Goal: Information Seeking & Learning: Find specific fact

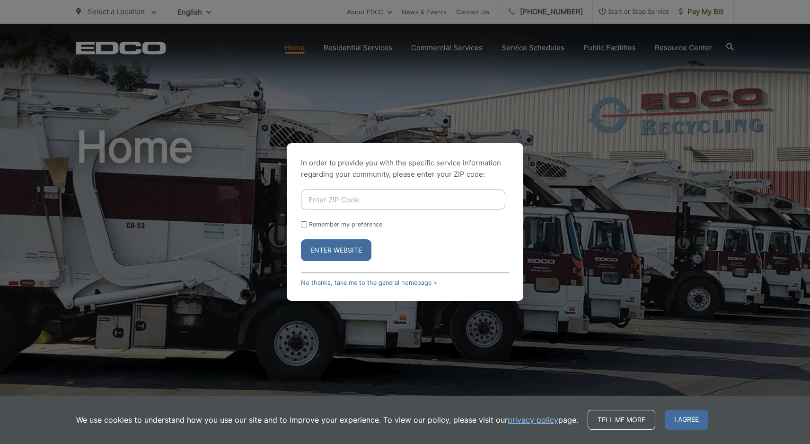
click at [343, 197] on input "Enter ZIP Code" at bounding box center [403, 199] width 205 height 20
type input "90713"
click at [341, 254] on button "Enter Website" at bounding box center [336, 250] width 71 height 22
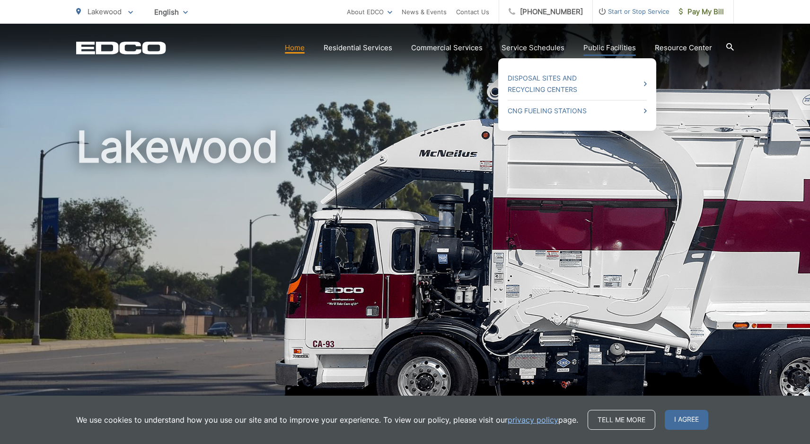
click at [604, 48] on link "Public Facilities" at bounding box center [610, 47] width 53 height 11
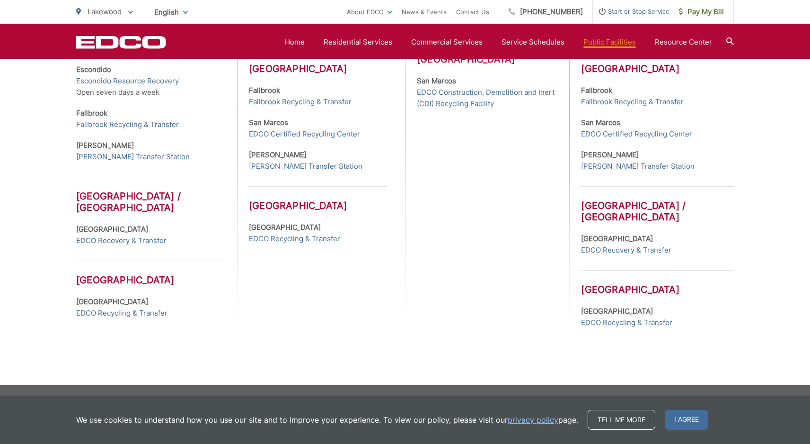
scroll to position [448, 0]
click at [617, 320] on link "EDCO Recycling & Transfer" at bounding box center [626, 322] width 91 height 11
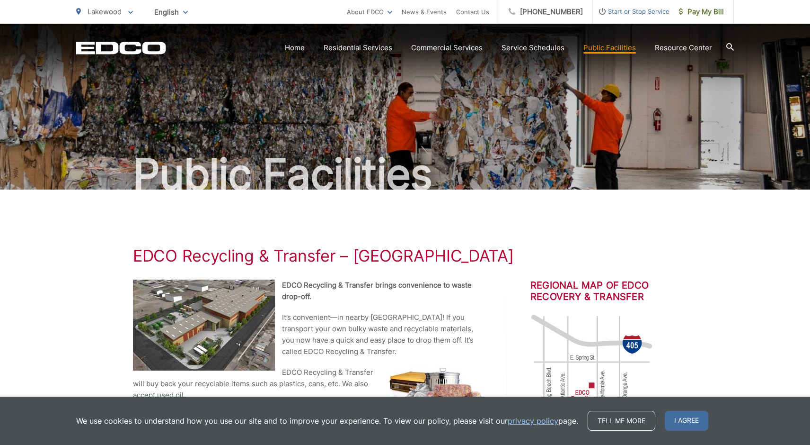
click at [730, 46] on icon at bounding box center [731, 47] width 8 height 8
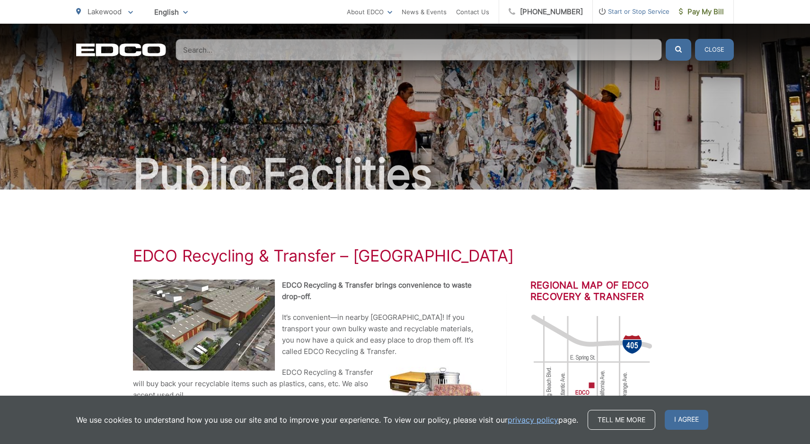
click at [433, 53] on input "Search" at bounding box center [419, 50] width 487 height 22
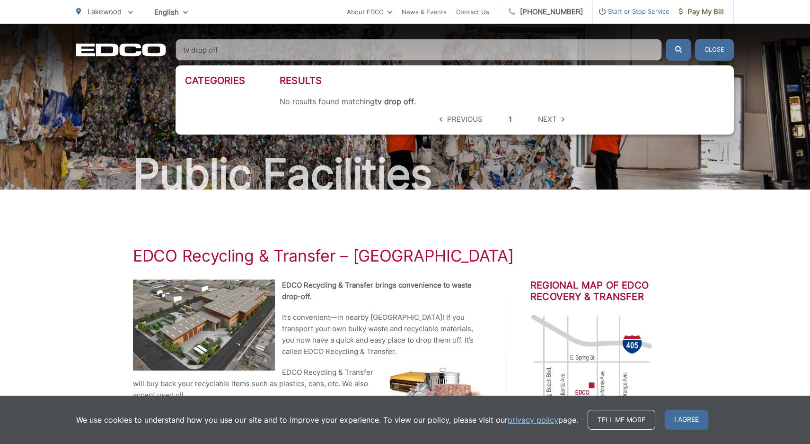
type input "tv drop off"
click at [679, 50] on button "submit" at bounding box center [679, 50] width 26 height 22
click at [235, 54] on input "tv drop off" at bounding box center [419, 50] width 487 height 22
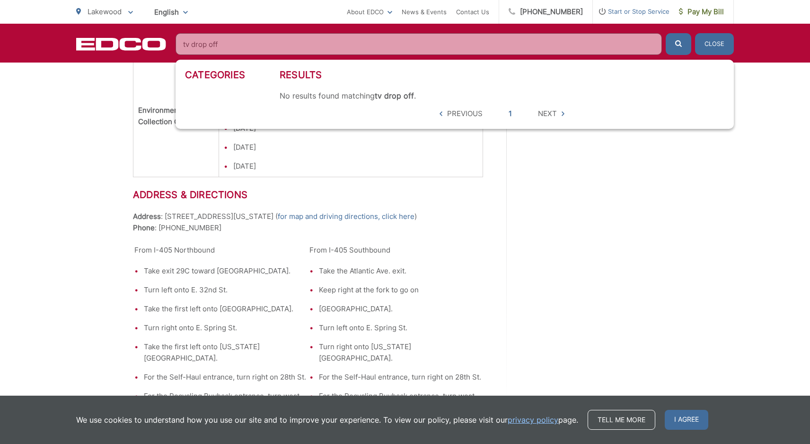
scroll to position [1276, 0]
